Goal: Task Accomplishment & Management: Use online tool/utility

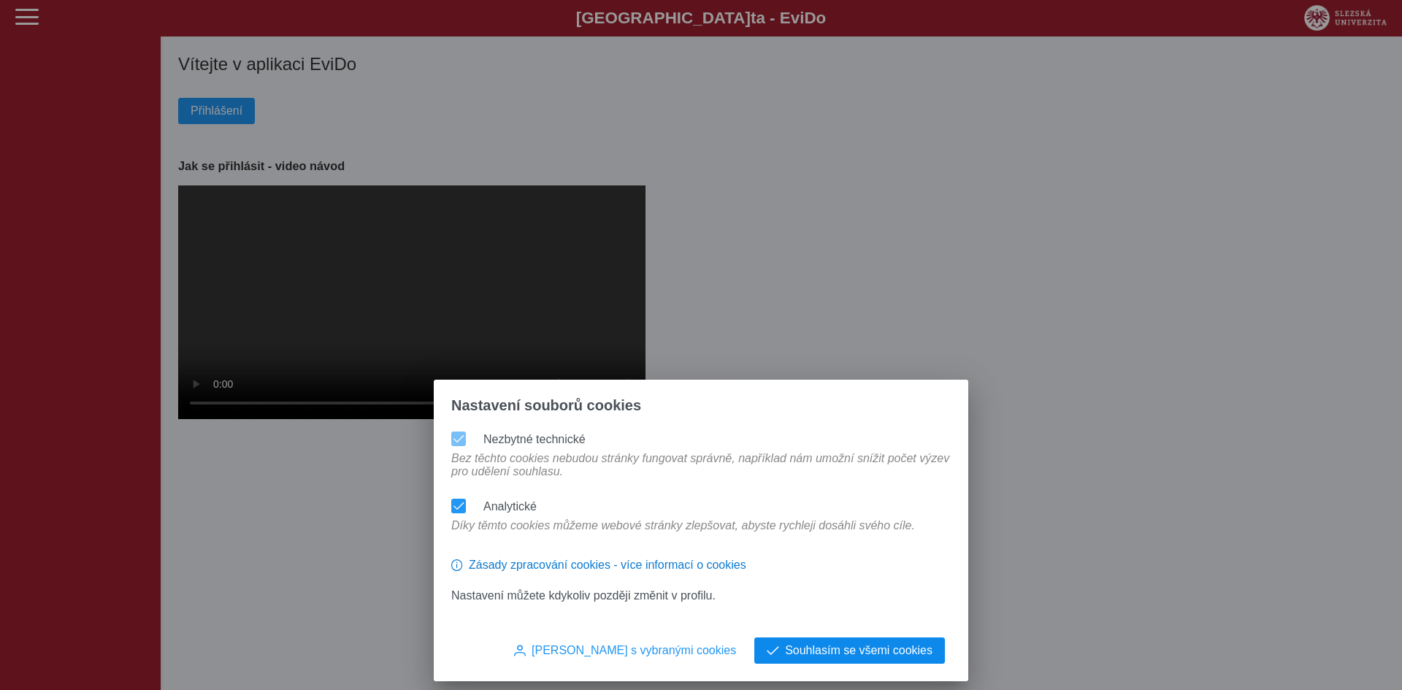
click at [834, 647] on span "Souhlasím se všemi cookies" at bounding box center [858, 650] width 147 height 13
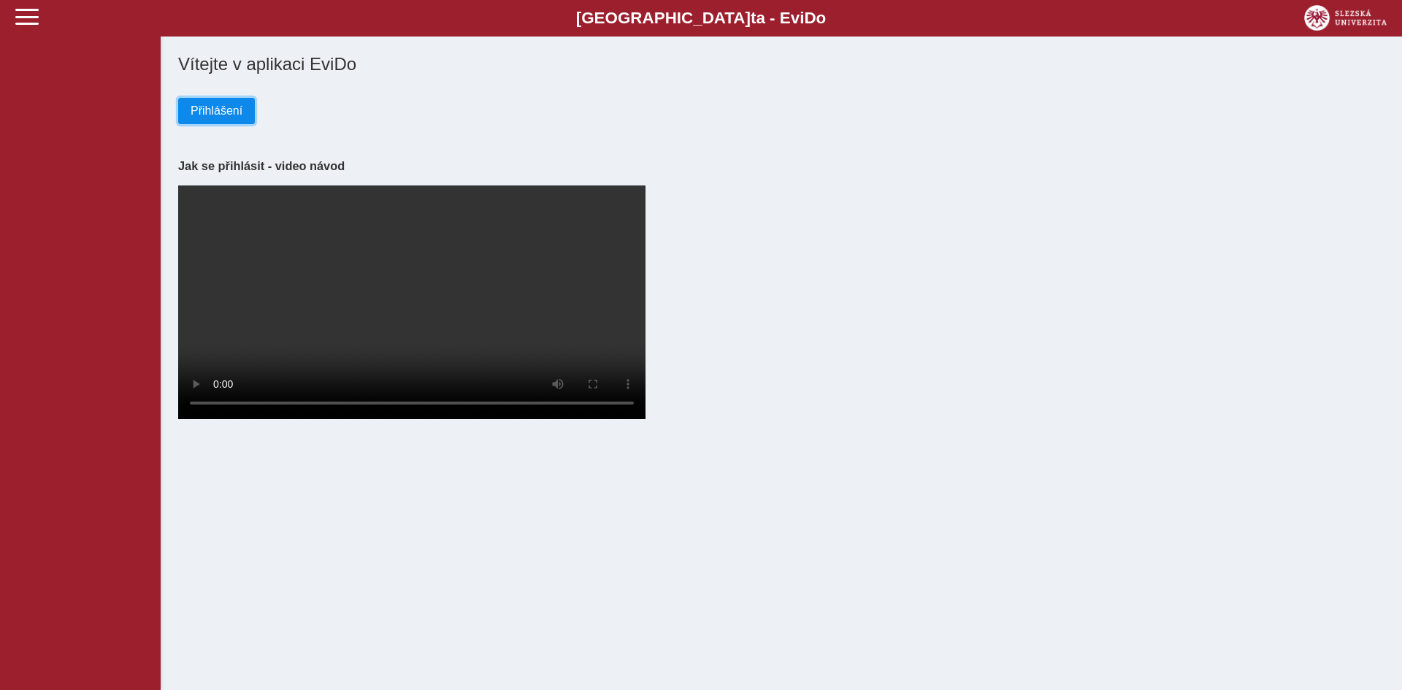
click at [210, 113] on span "Přihlášení" at bounding box center [217, 110] width 52 height 13
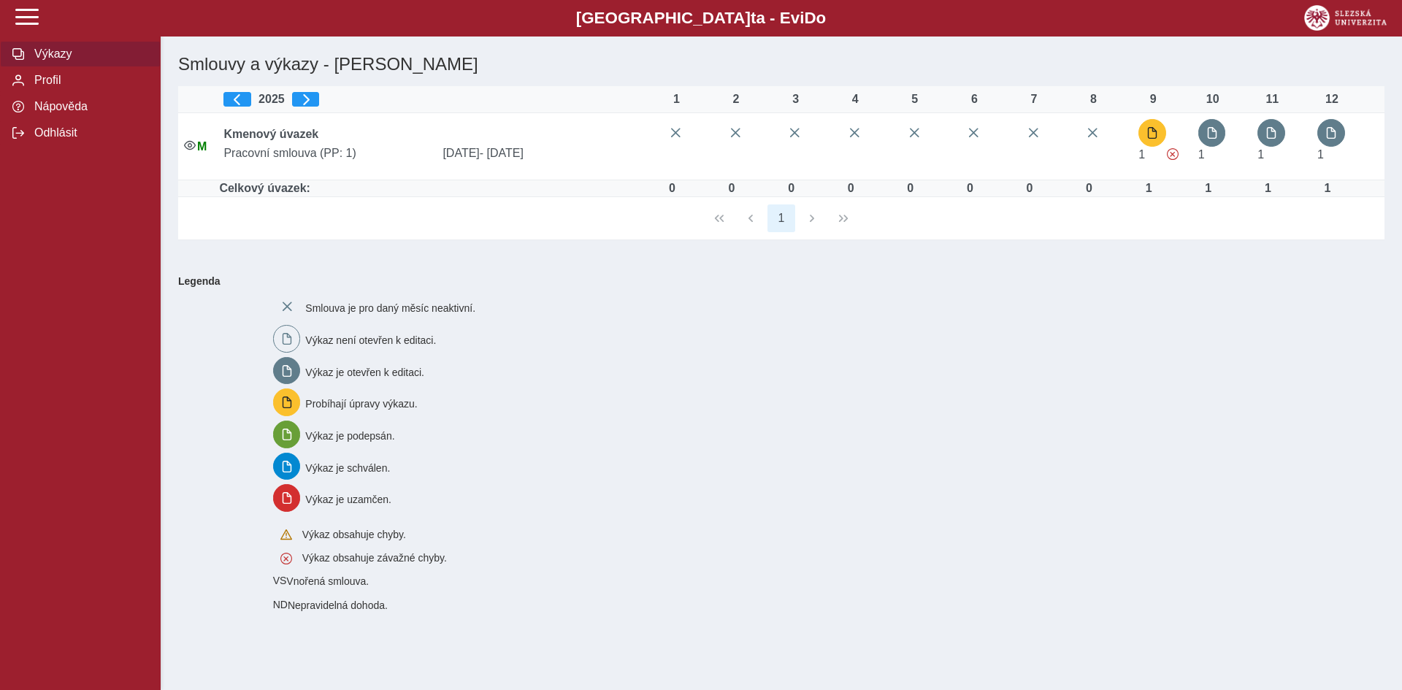
click at [923, 372] on div "Smlouva je pro daný měsíc neaktivní. Výkaz není otevřen k editaci. Výkaz je ote…" at bounding box center [819, 452] width 1105 height 330
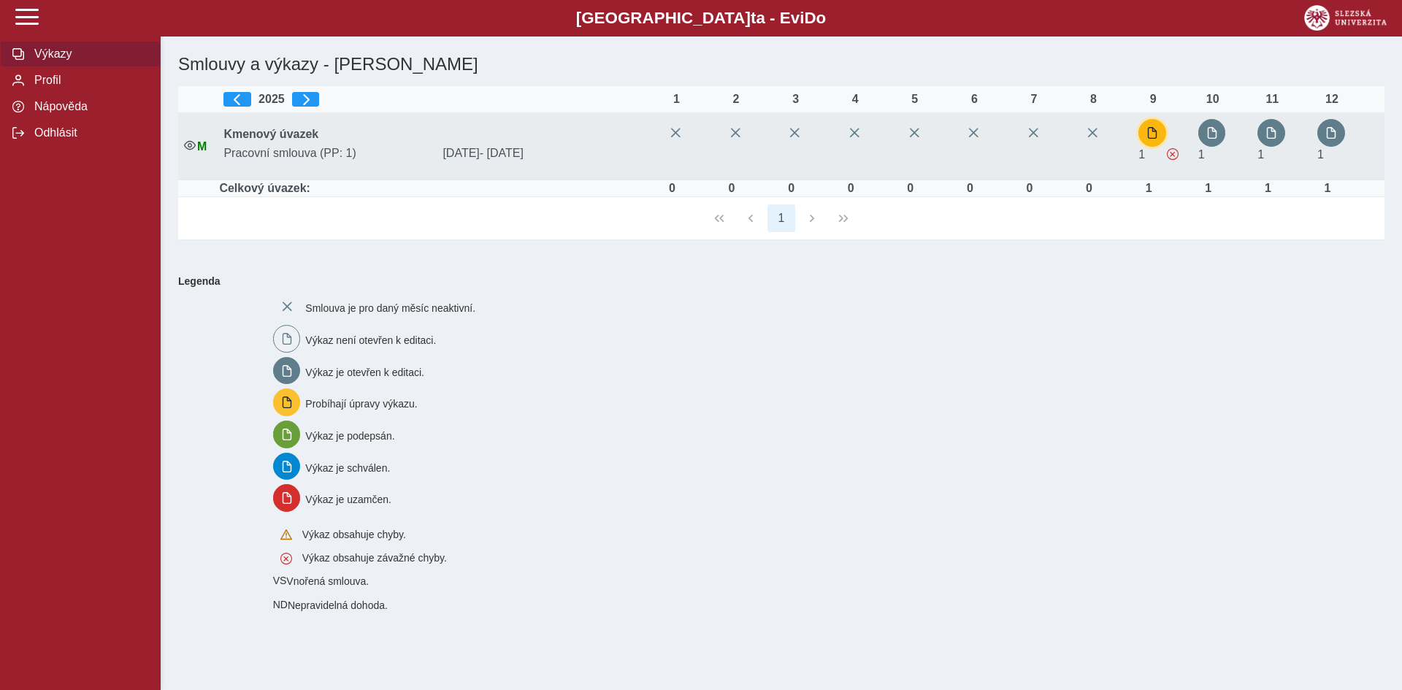
click at [1147, 138] on button "button" at bounding box center [1152, 133] width 28 height 28
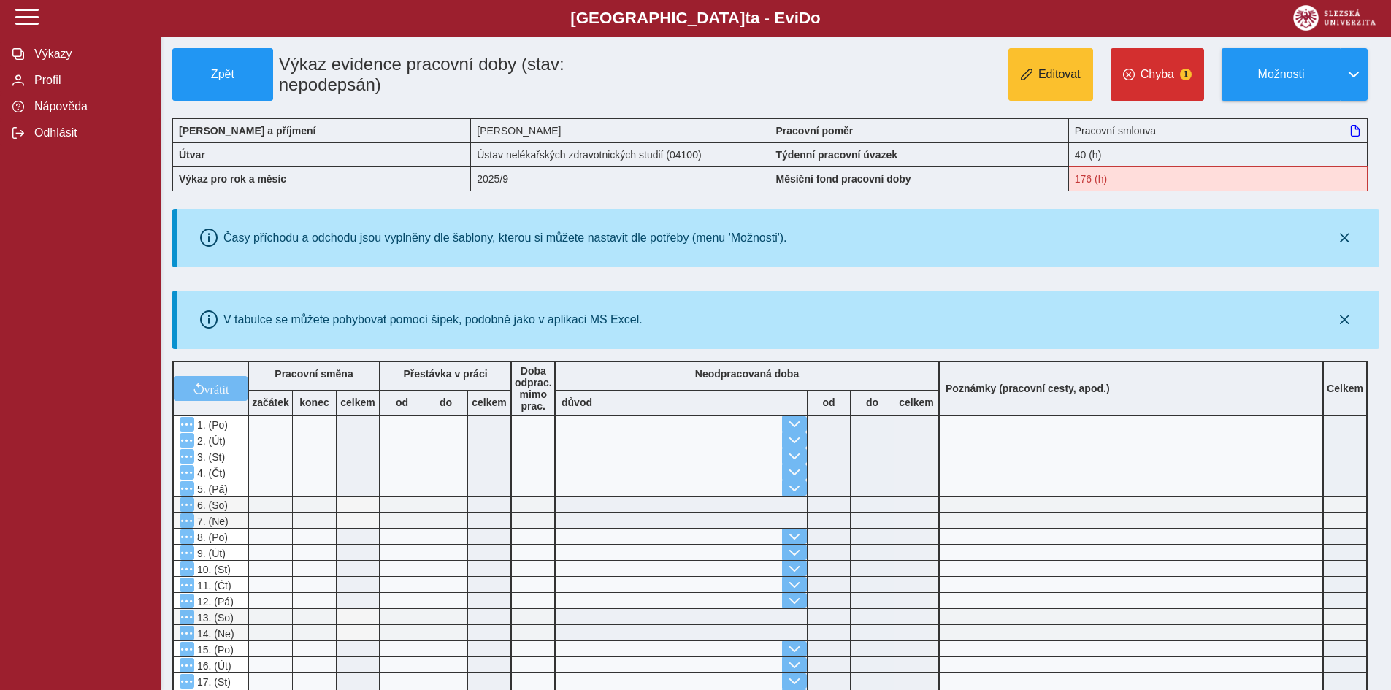
click at [680, 433] on span at bounding box center [681, 439] width 251 height 15
click at [1053, 61] on button "Editovat" at bounding box center [1050, 74] width 85 height 53
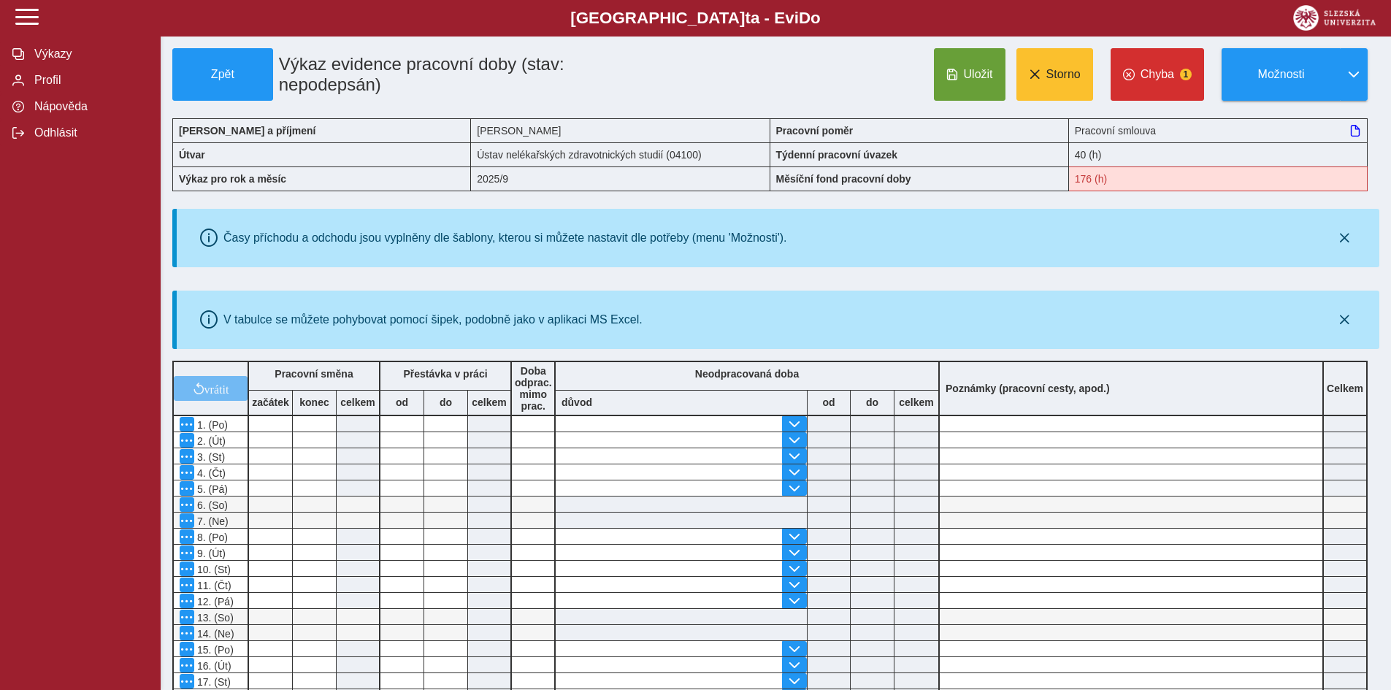
click at [252, 409] on div "začátek" at bounding box center [271, 403] width 44 height 26
click at [263, 416] on input at bounding box center [270, 423] width 43 height 15
type input "****"
click at [326, 422] on input at bounding box center [314, 423] width 43 height 15
click at [353, 423] on input at bounding box center [358, 423] width 42 height 15
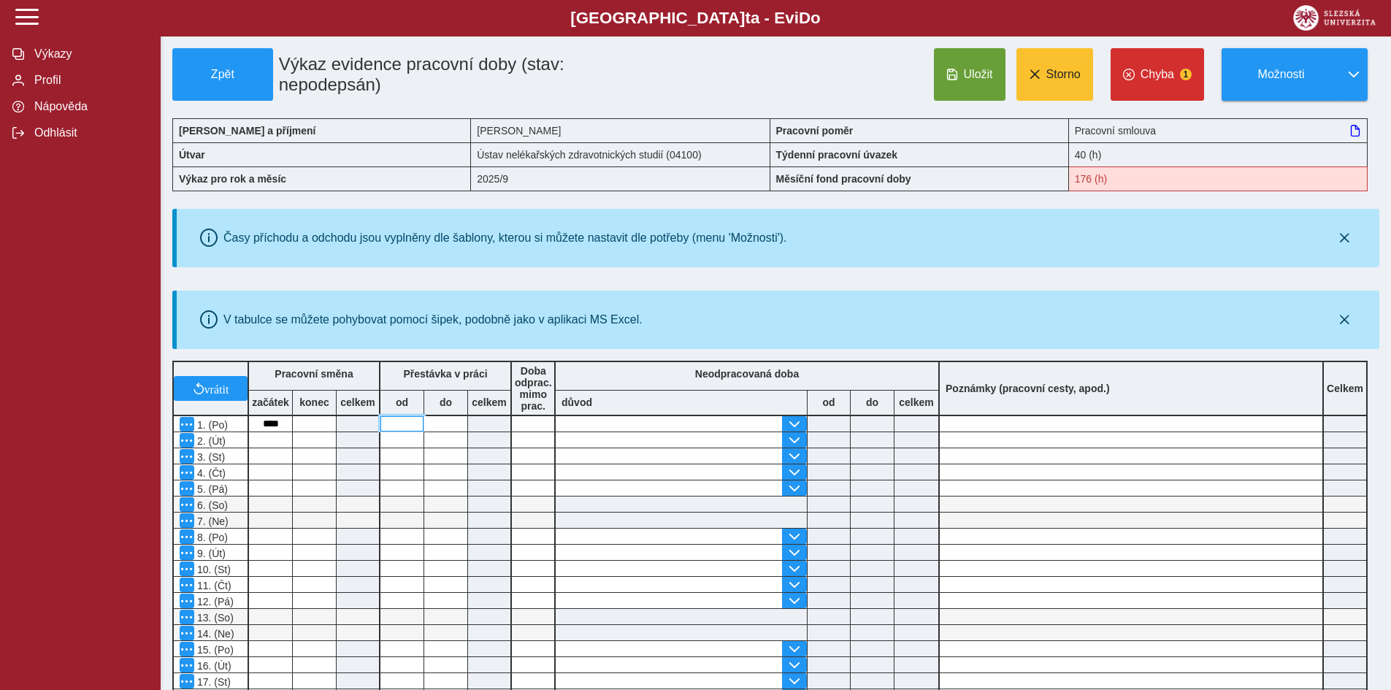
click at [405, 423] on input at bounding box center [401, 423] width 43 height 15
click at [596, 420] on input "text" at bounding box center [669, 423] width 226 height 15
click at [693, 85] on div "Uložit Storno Chyba 1 Možnosti" at bounding box center [1027, 74] width 704 height 53
click at [996, 82] on button "Uložit" at bounding box center [970, 74] width 72 height 53
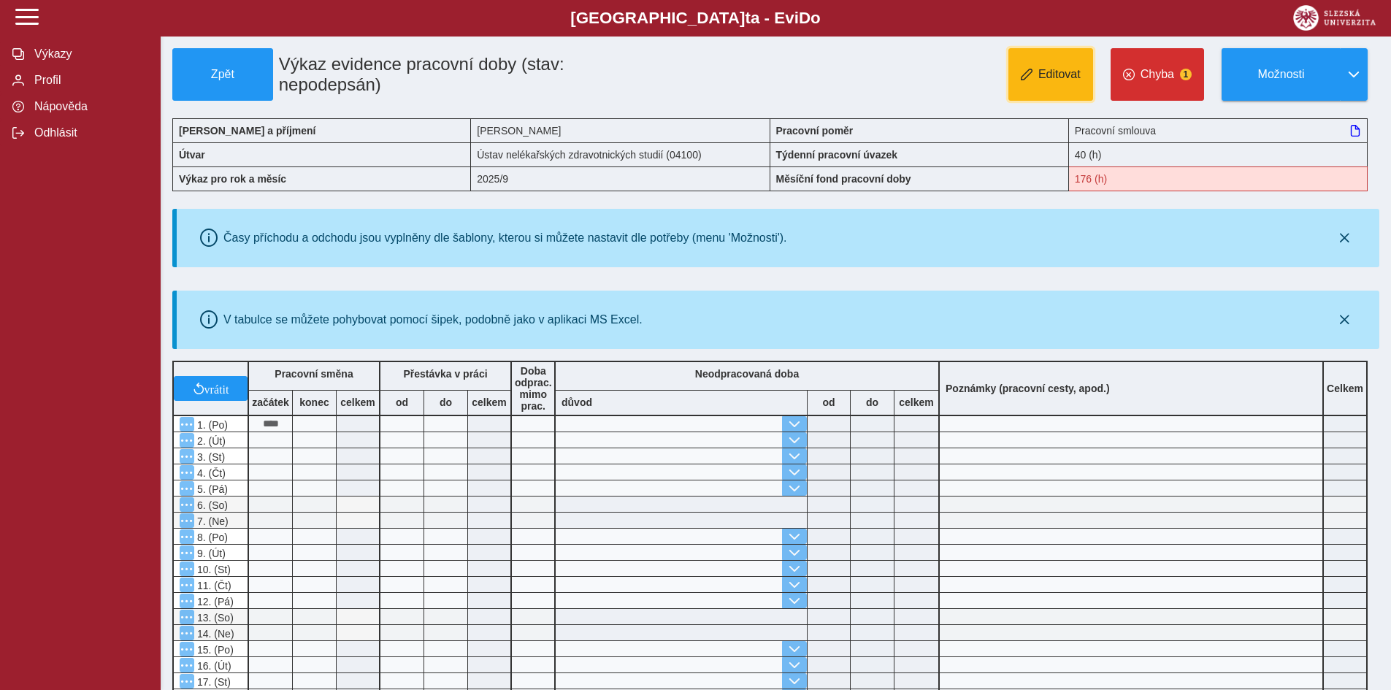
click at [1023, 78] on span "button" at bounding box center [1027, 75] width 12 height 12
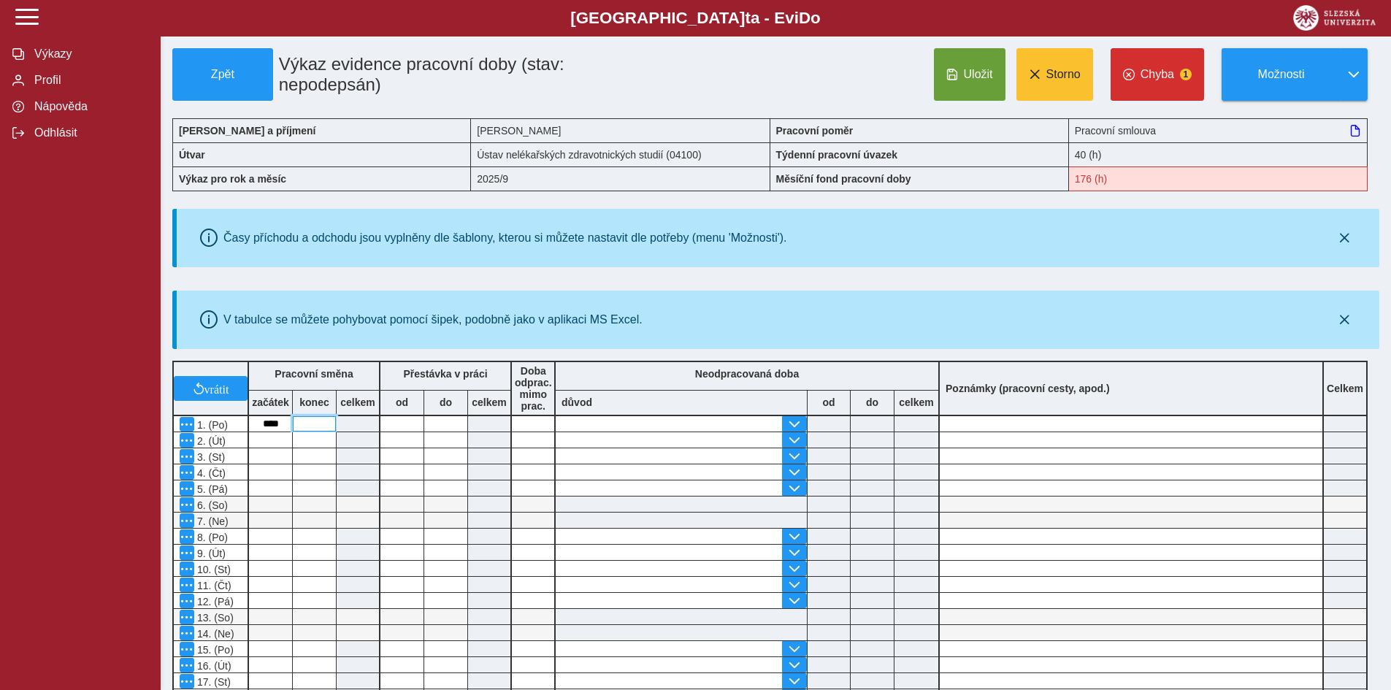
click at [303, 424] on input at bounding box center [314, 423] width 43 height 15
type input "*****"
